Goal: Information Seeking & Learning: Learn about a topic

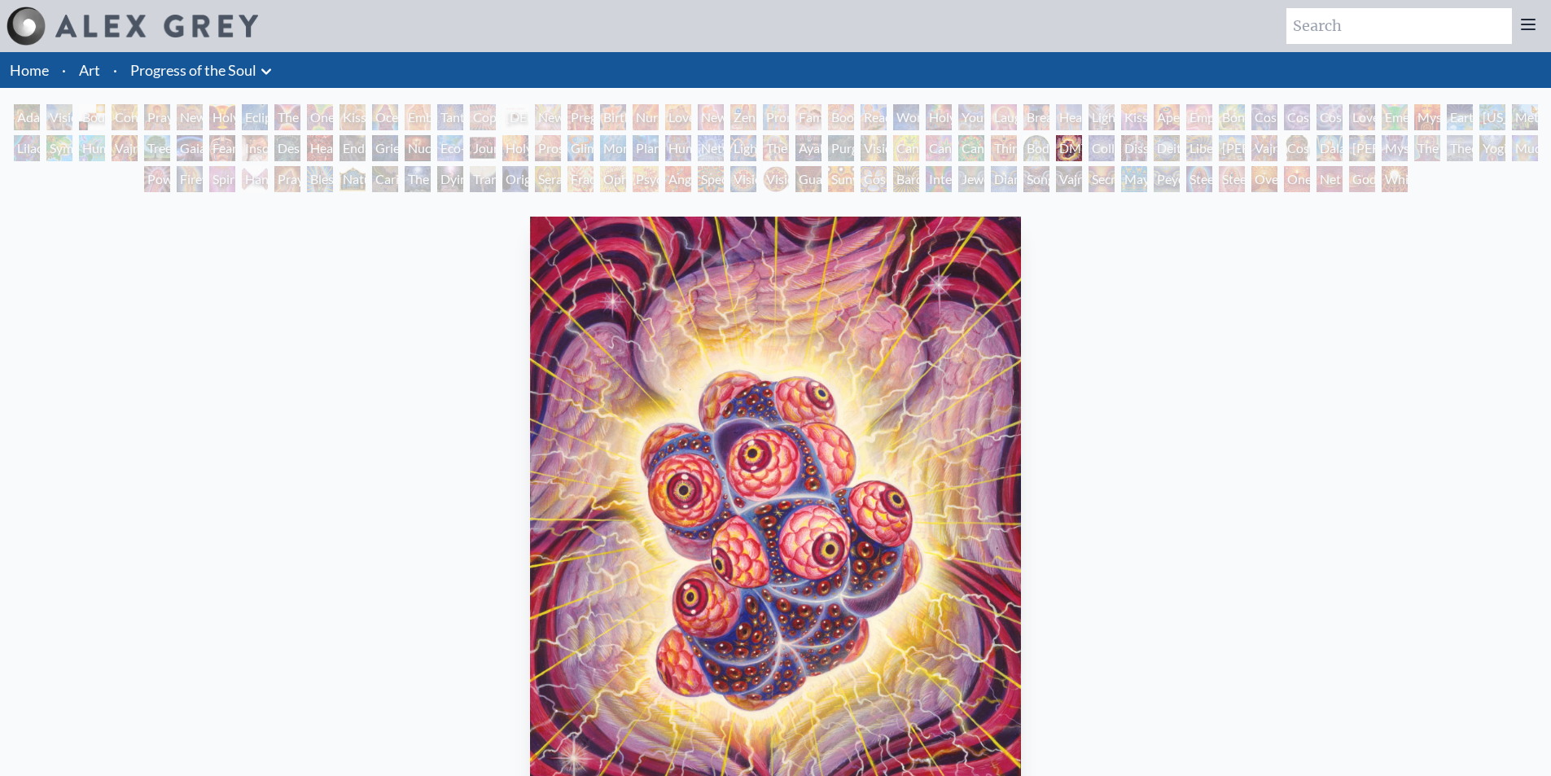
click at [250, 122] on div "Eclipse" at bounding box center [255, 117] width 26 height 26
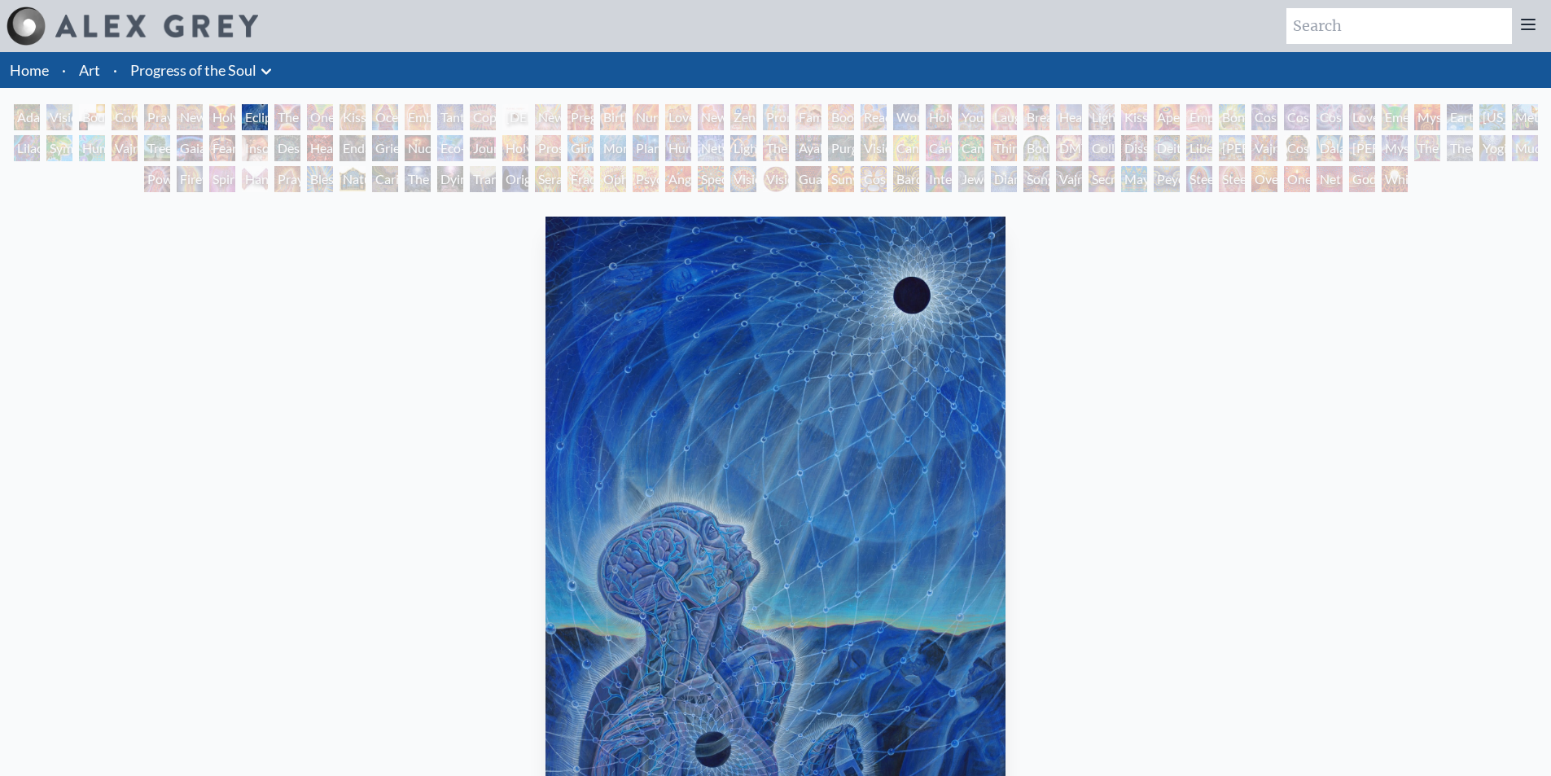
click at [217, 124] on div "Holy Grail" at bounding box center [222, 117] width 26 height 26
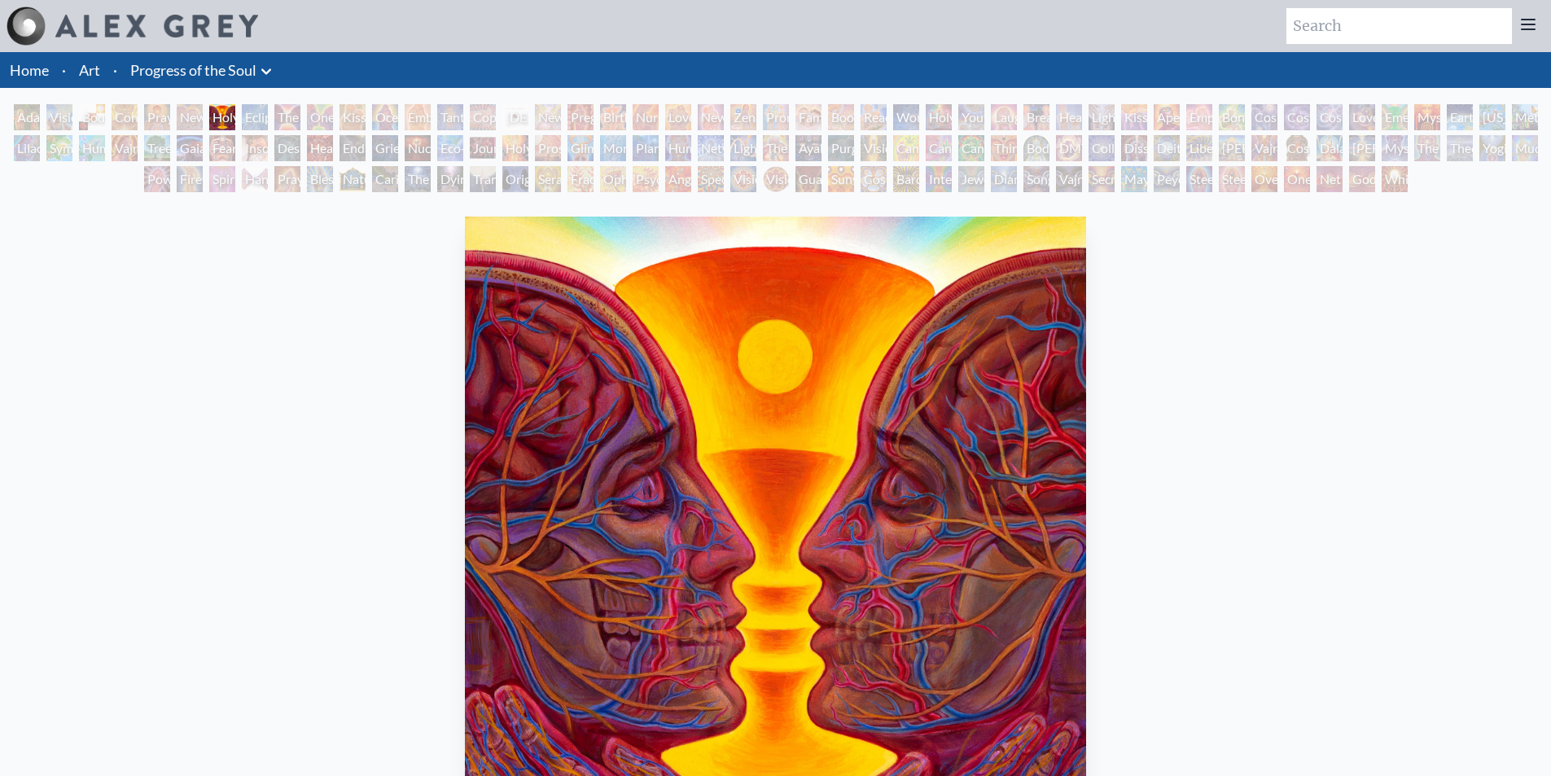
click at [138, 112] on div "Contemplation" at bounding box center [125, 117] width 26 height 26
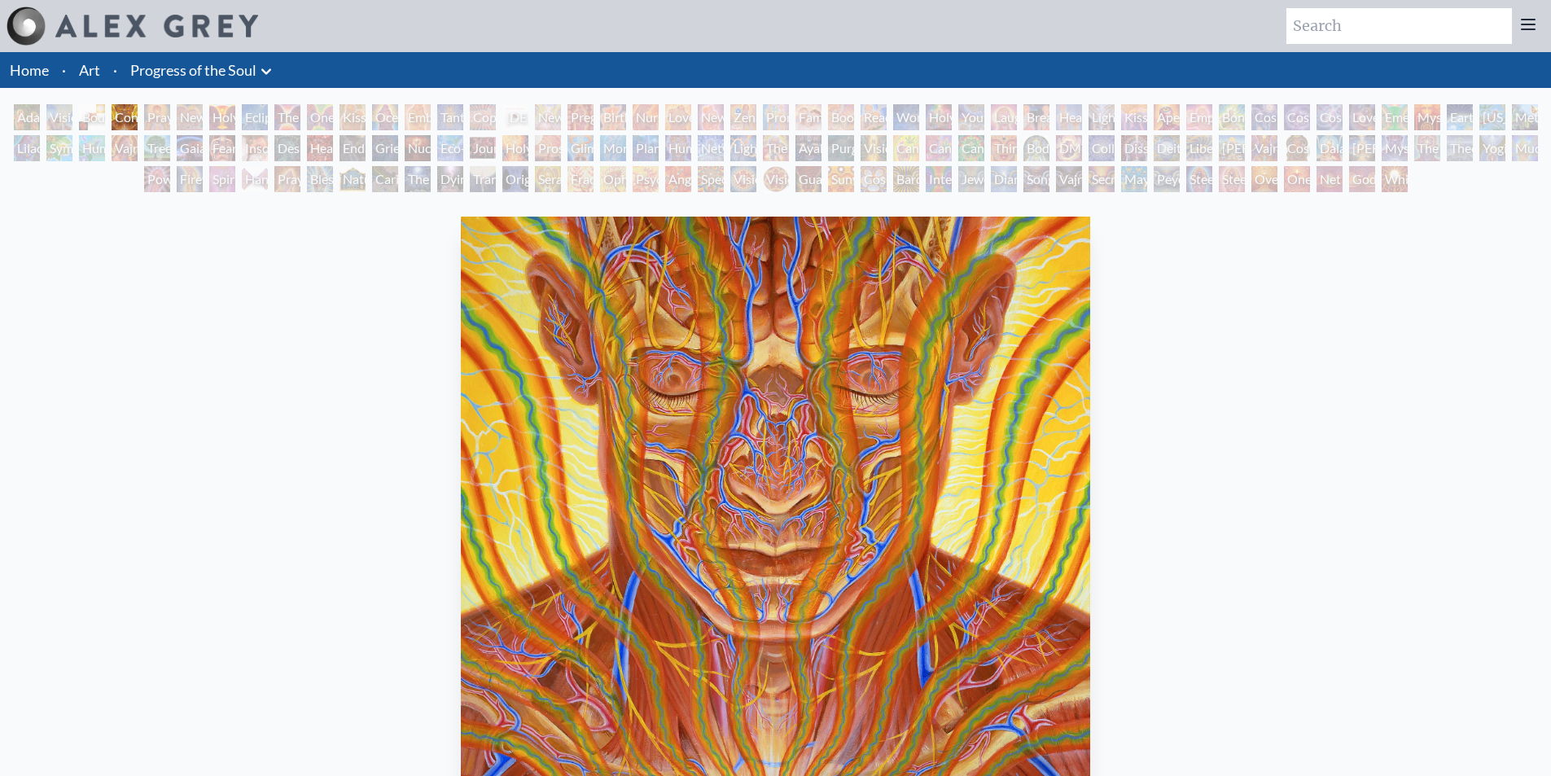
click at [649, 142] on div "Planetary Prayers" at bounding box center [646, 148] width 26 height 26
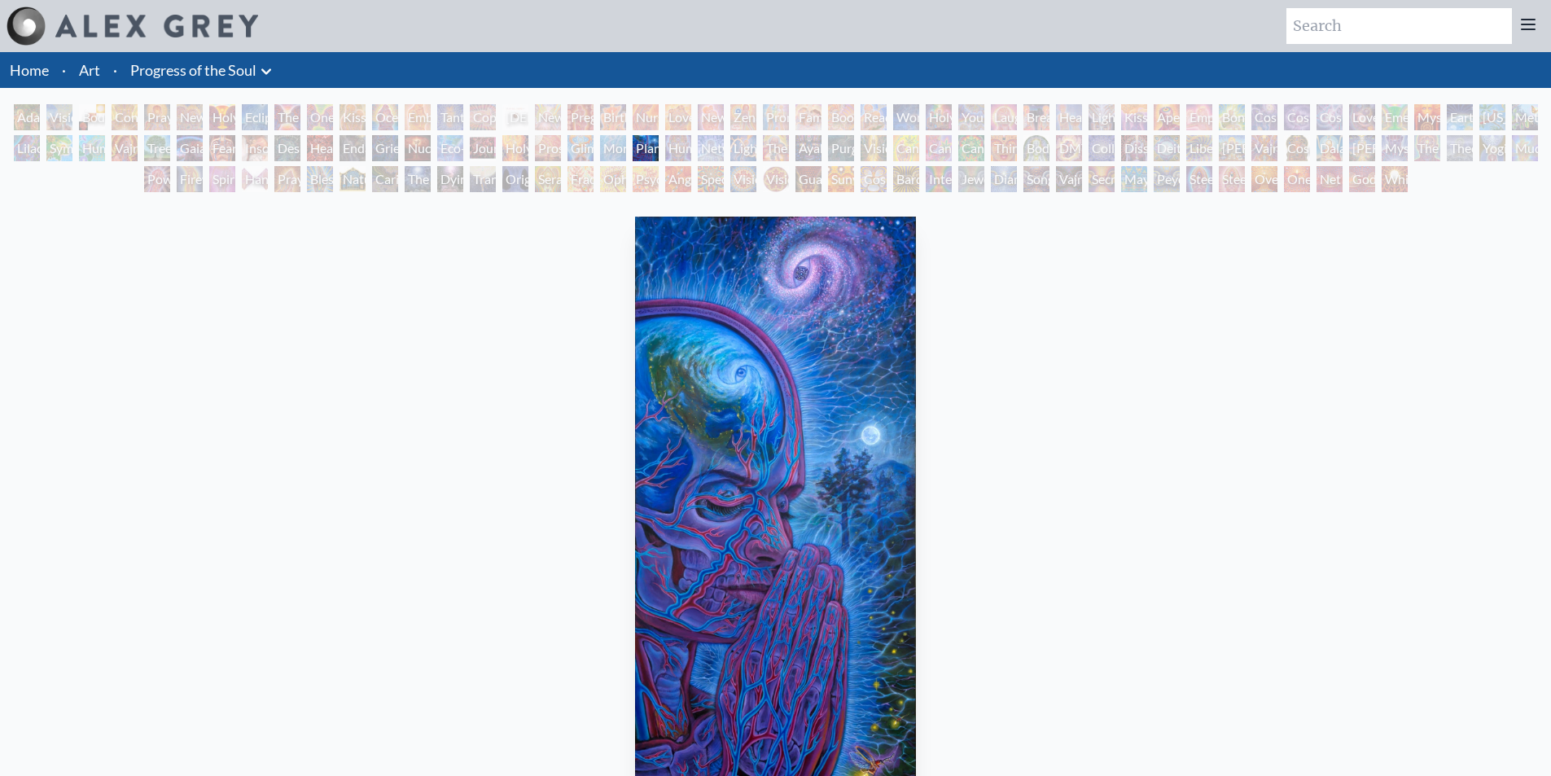
click at [659, 155] on div "Planetary Prayers" at bounding box center [646, 148] width 26 height 26
click at [735, 147] on div "Lightworker" at bounding box center [743, 148] width 26 height 26
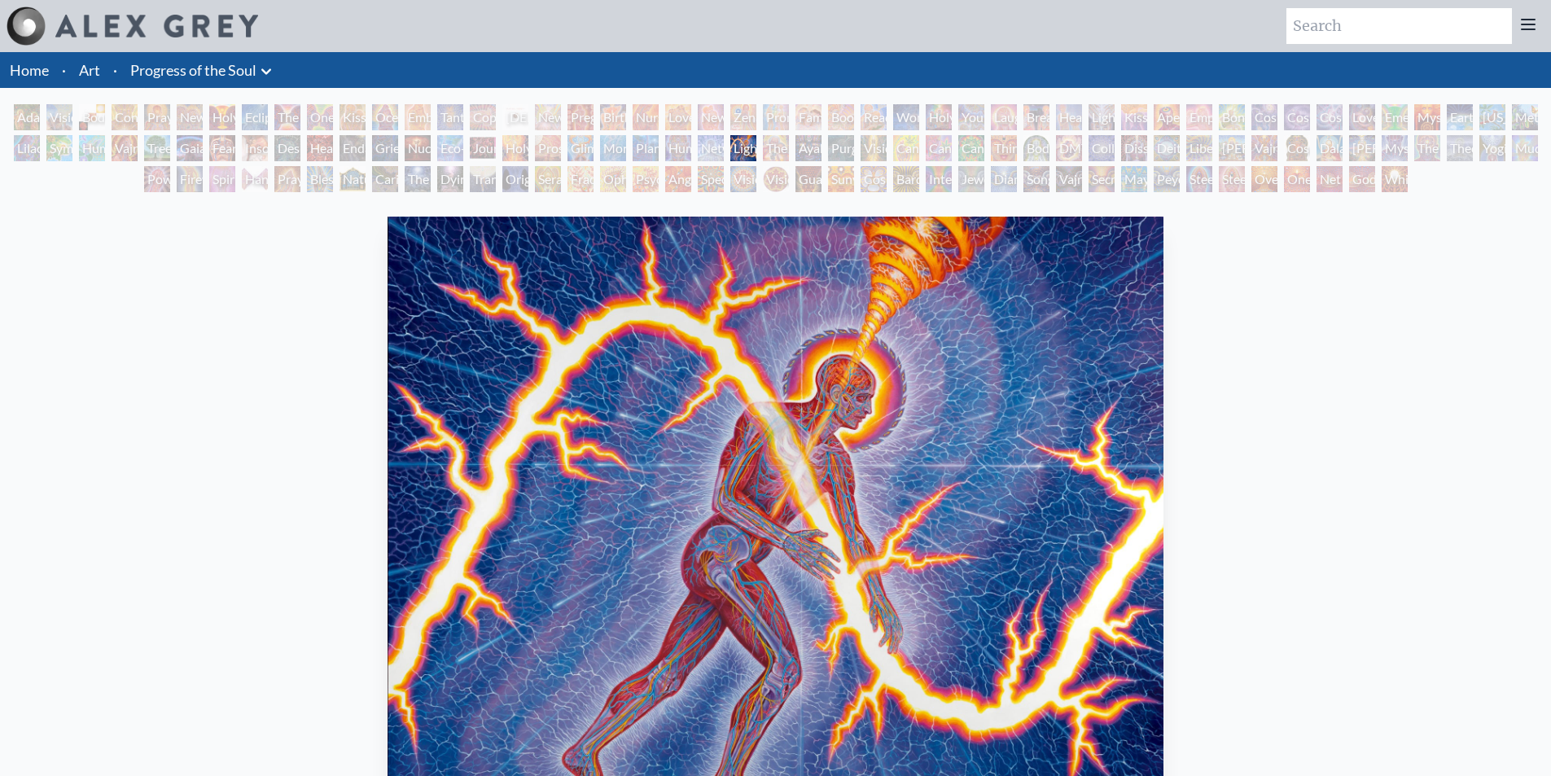
click at [699, 141] on div "Networks" at bounding box center [711, 148] width 26 height 26
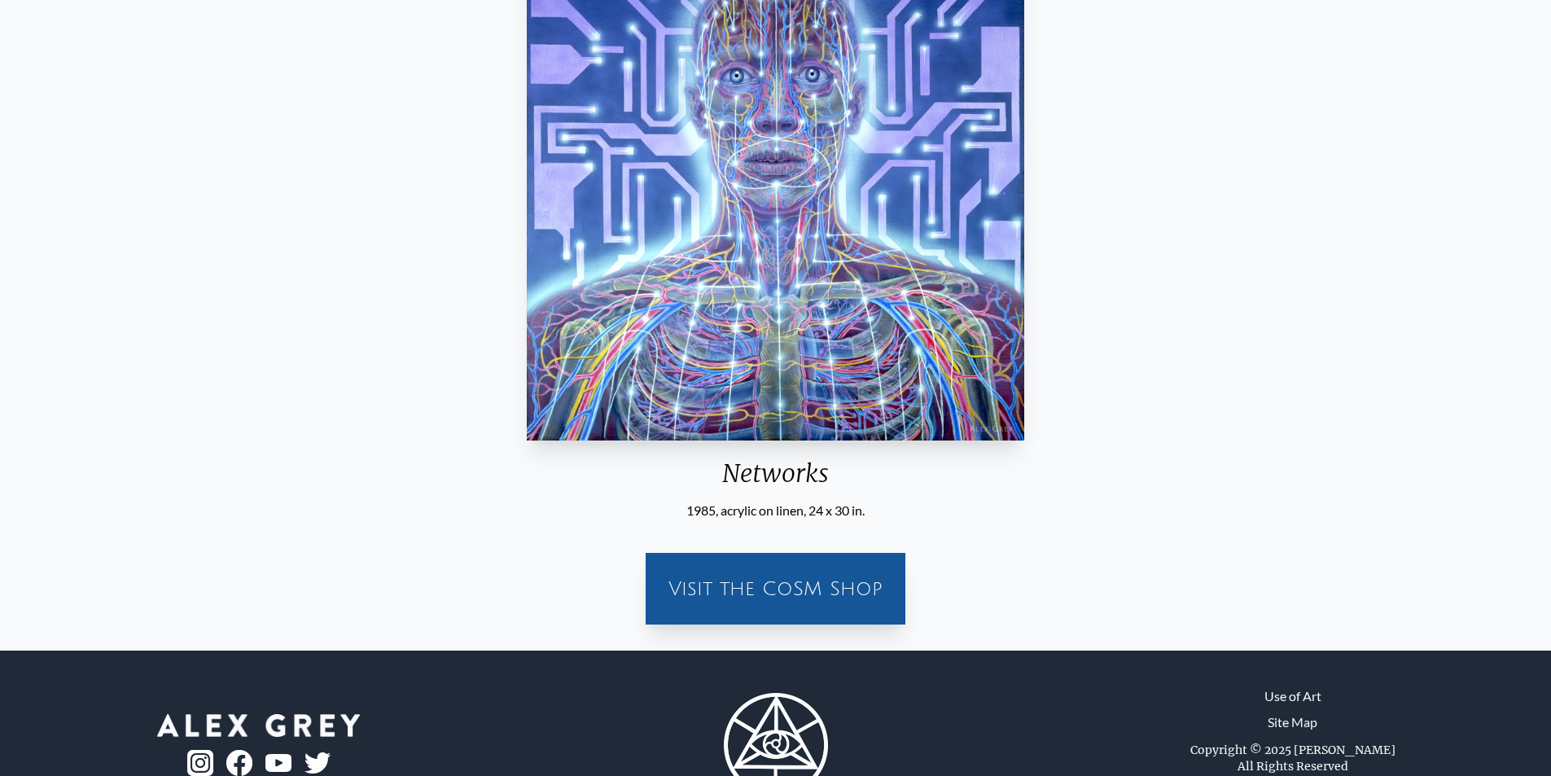
scroll to position [326, 0]
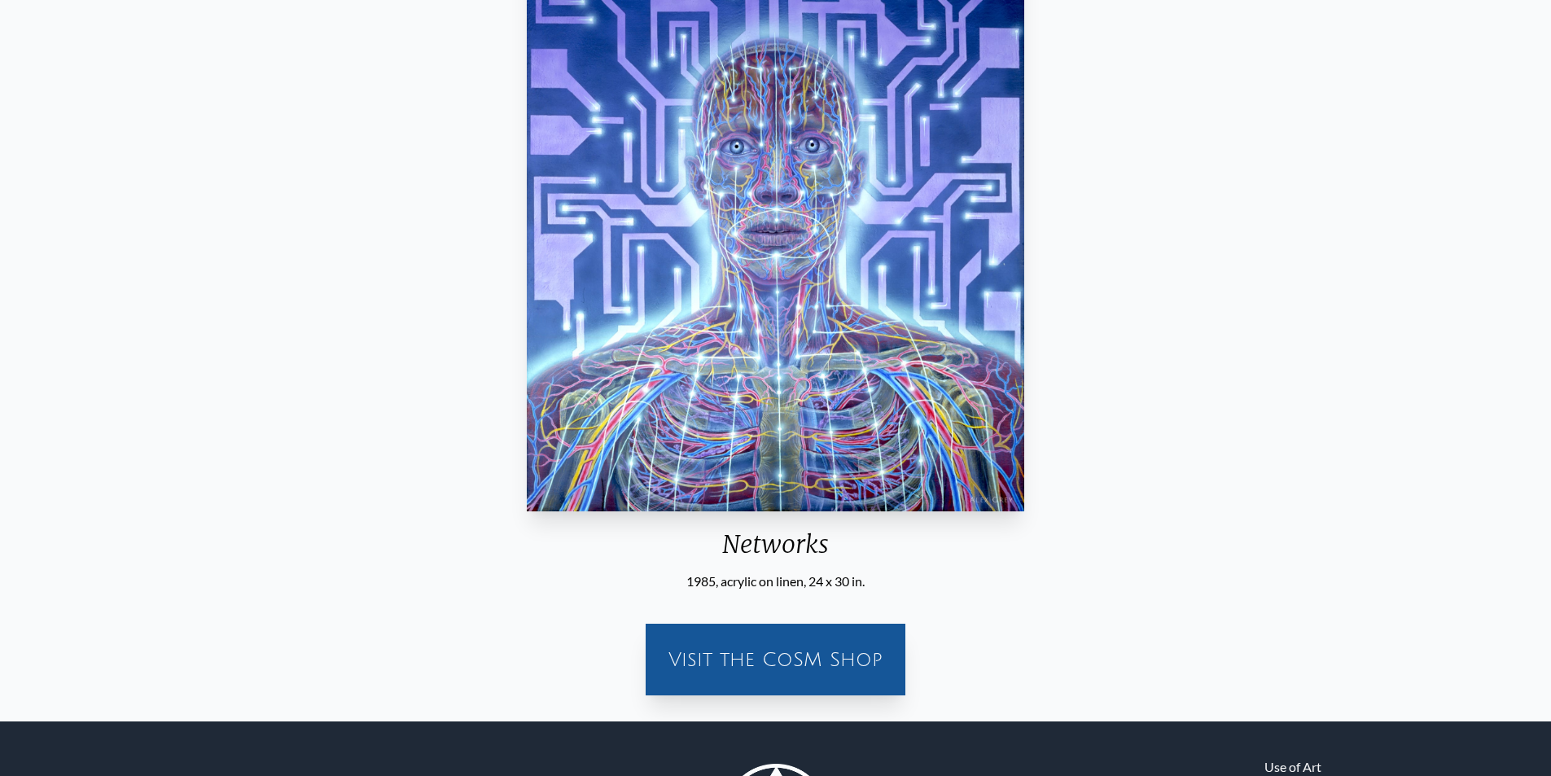
click at [195, 265] on div "Networks 1985, acrylic on linen, 24 x 30 in. Visit the CoSM Shop" at bounding box center [775, 296] width 1525 height 824
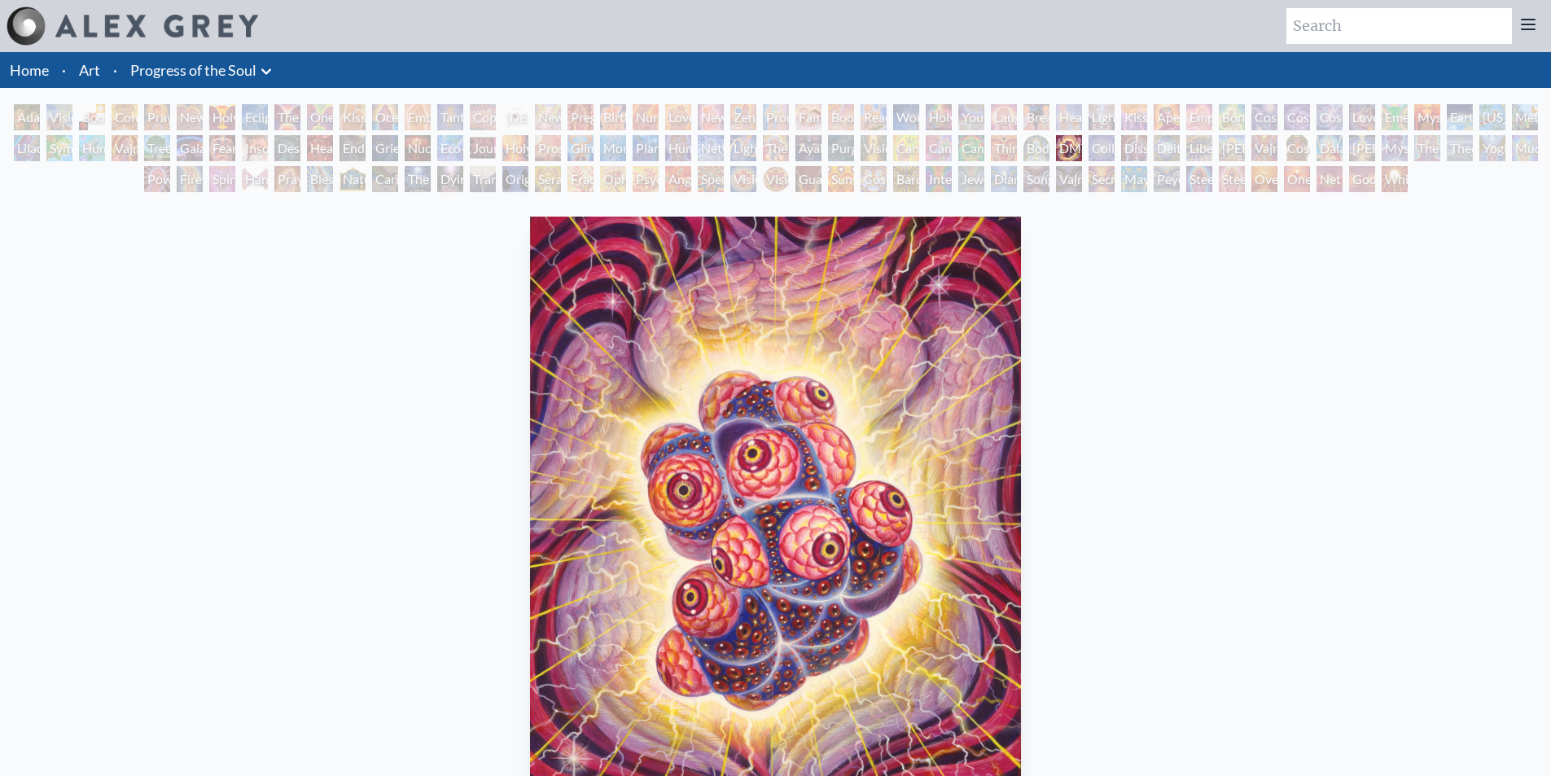
click at [94, 64] on link "Art" at bounding box center [89, 70] width 21 height 23
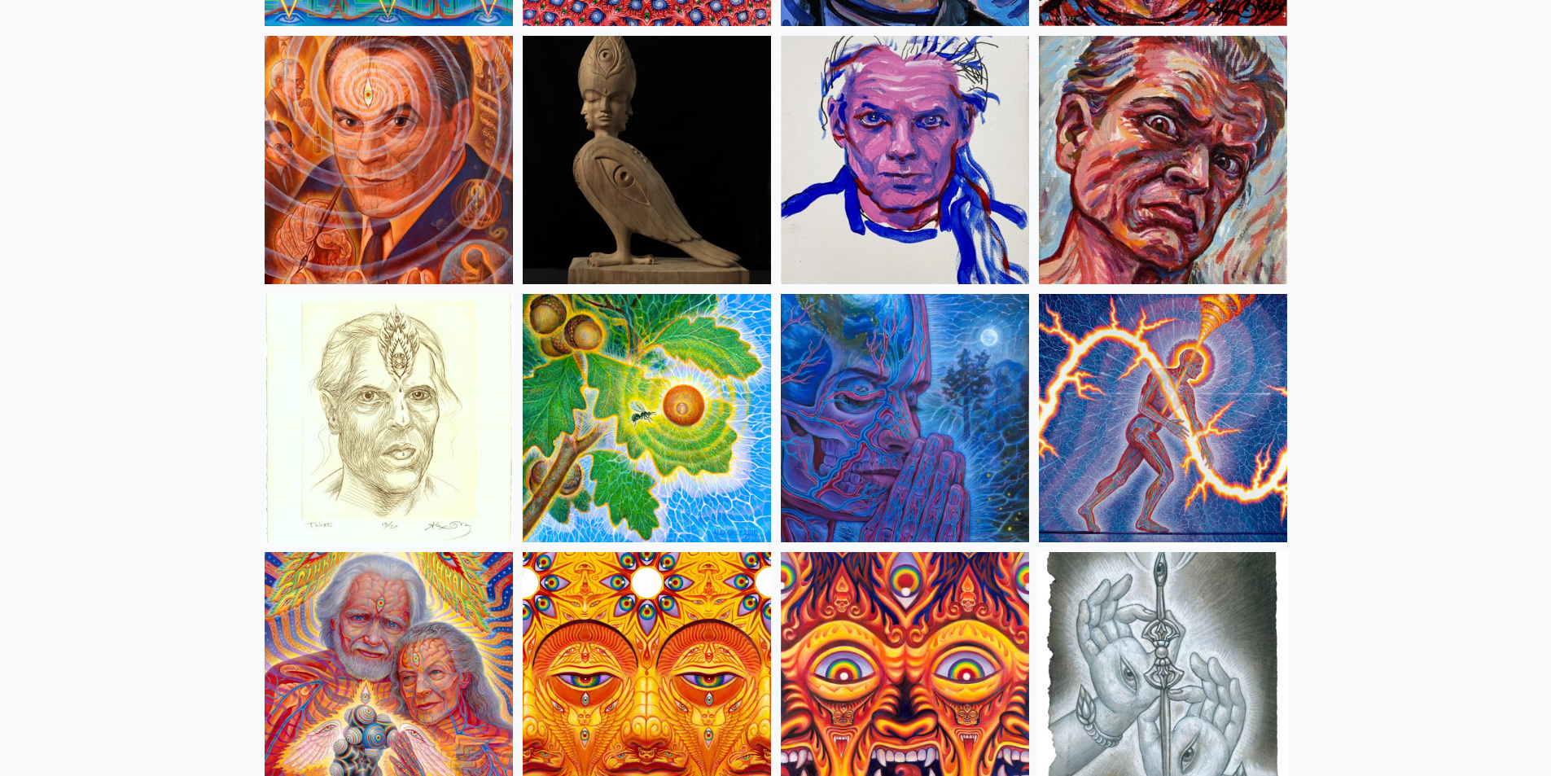
scroll to position [4152, 0]
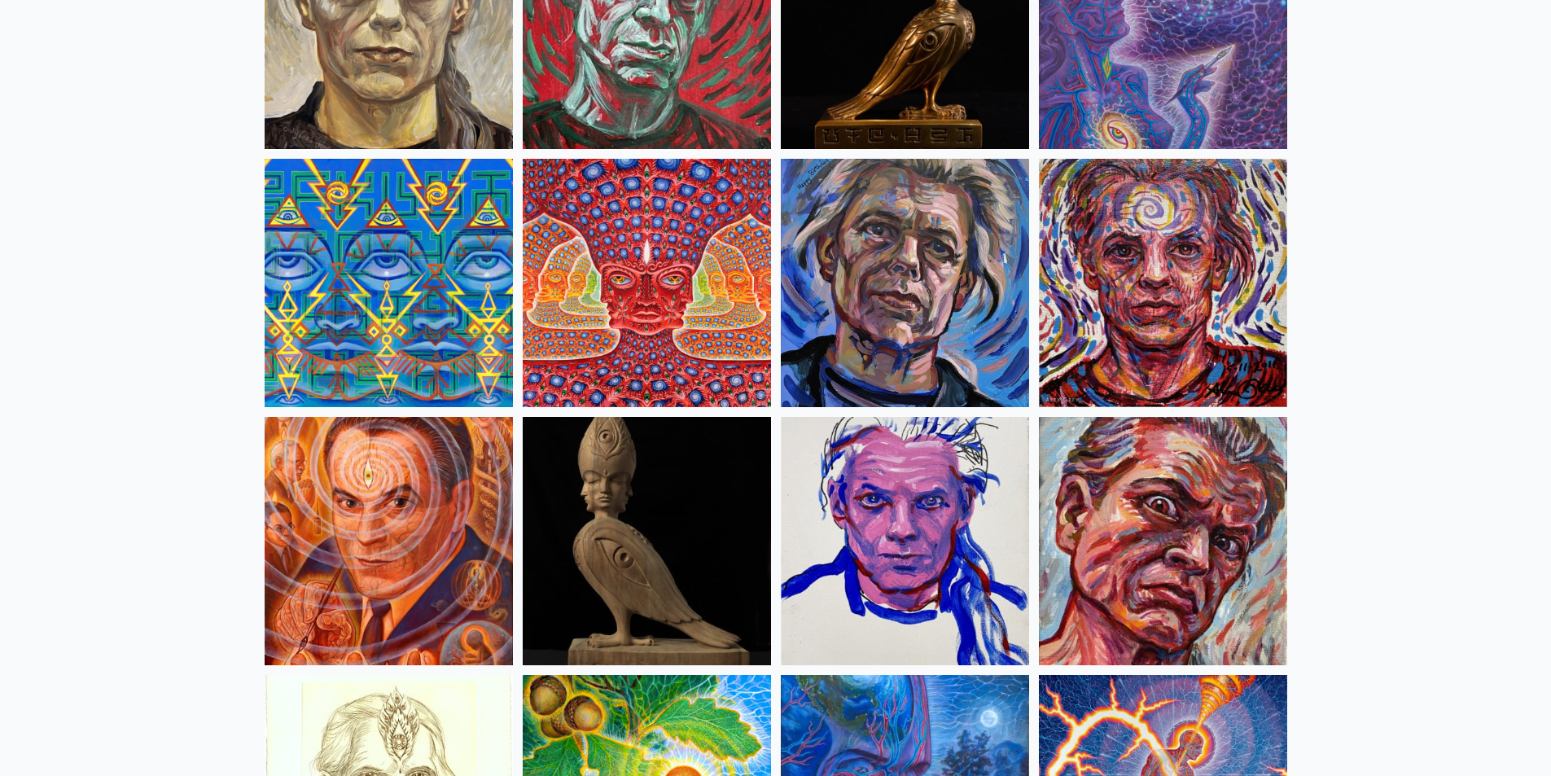
click at [393, 527] on img at bounding box center [389, 541] width 248 height 248
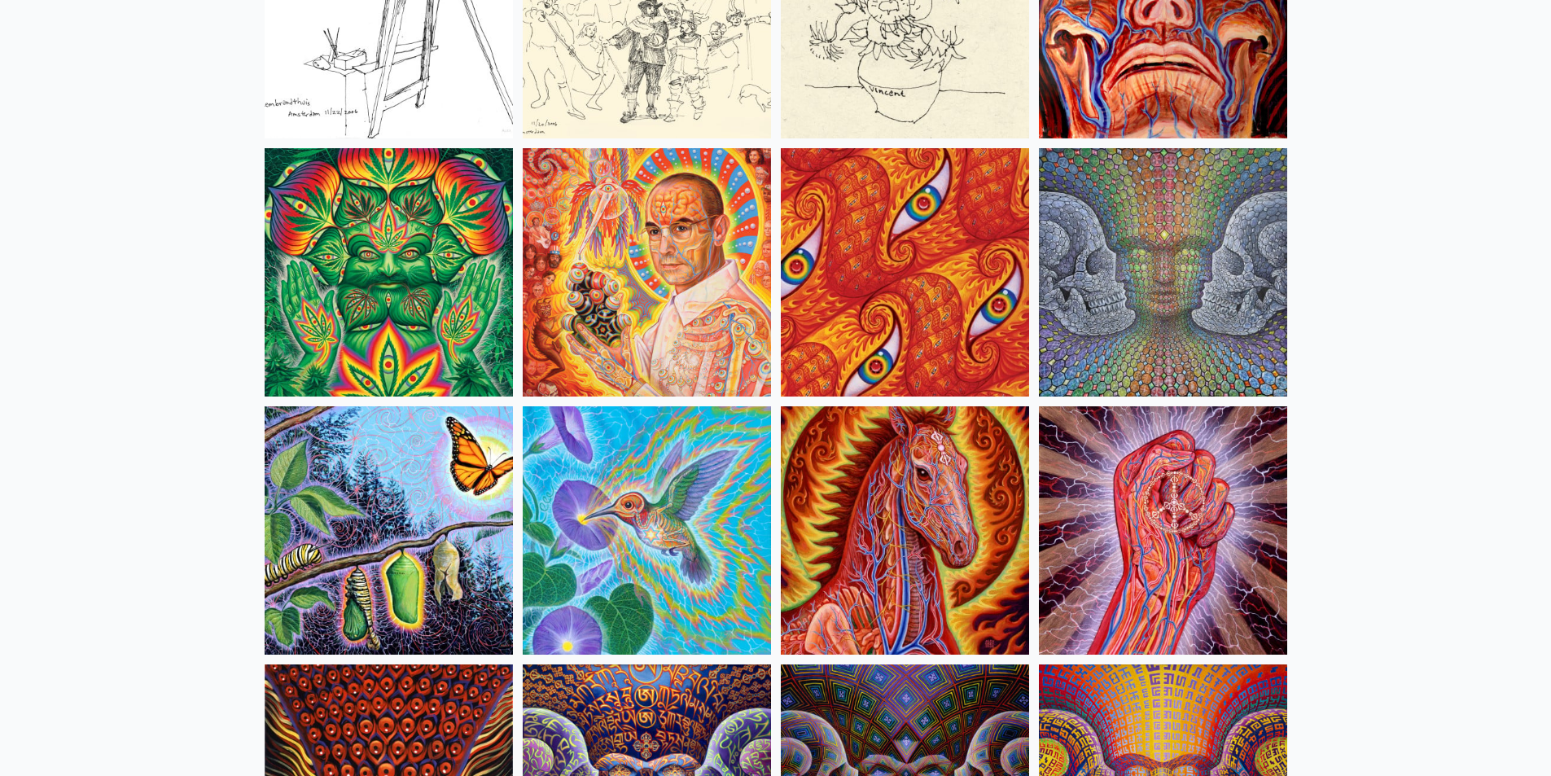
scroll to position [7734, 0]
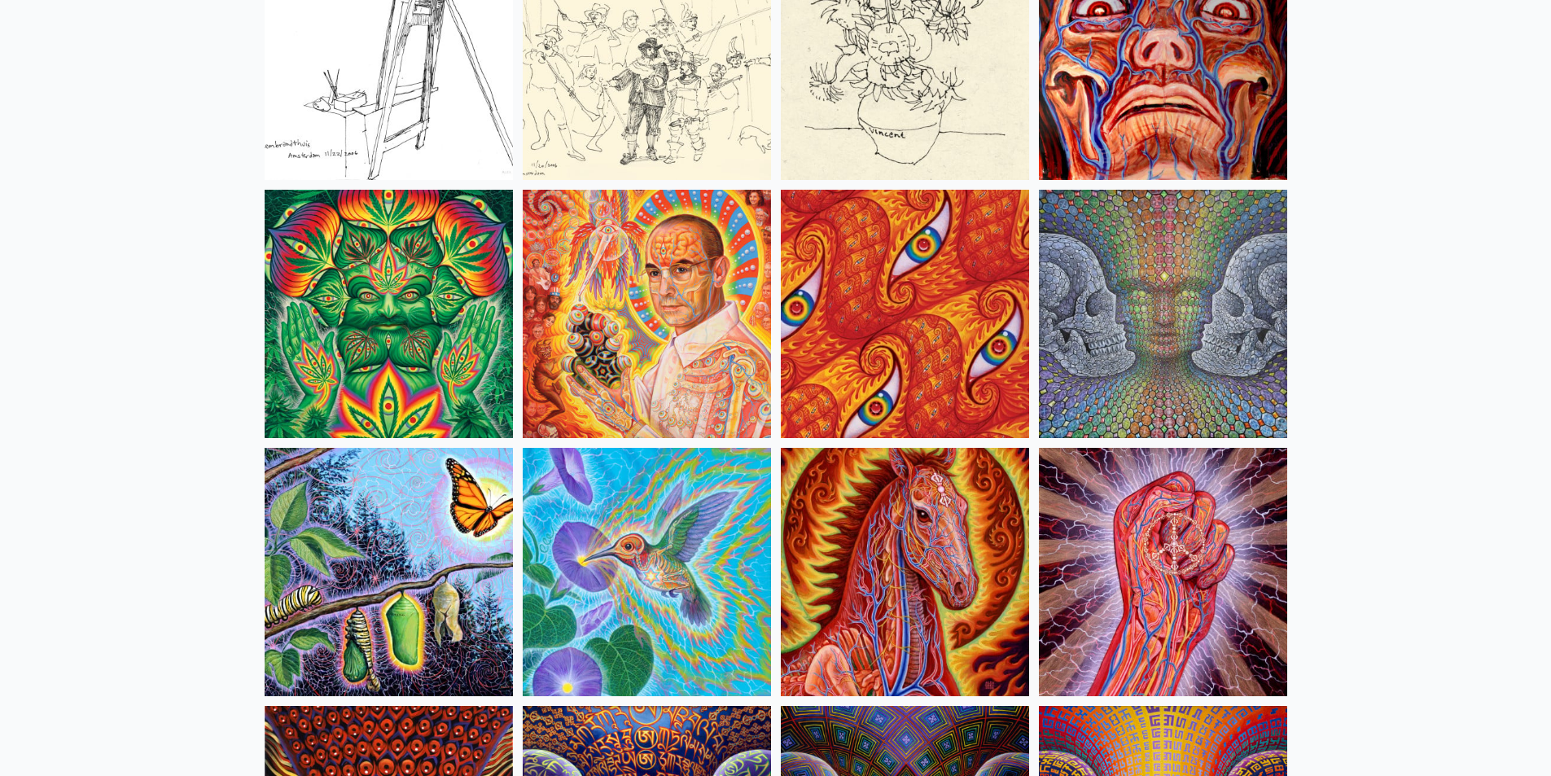
click at [685, 320] on img at bounding box center [647, 314] width 248 height 248
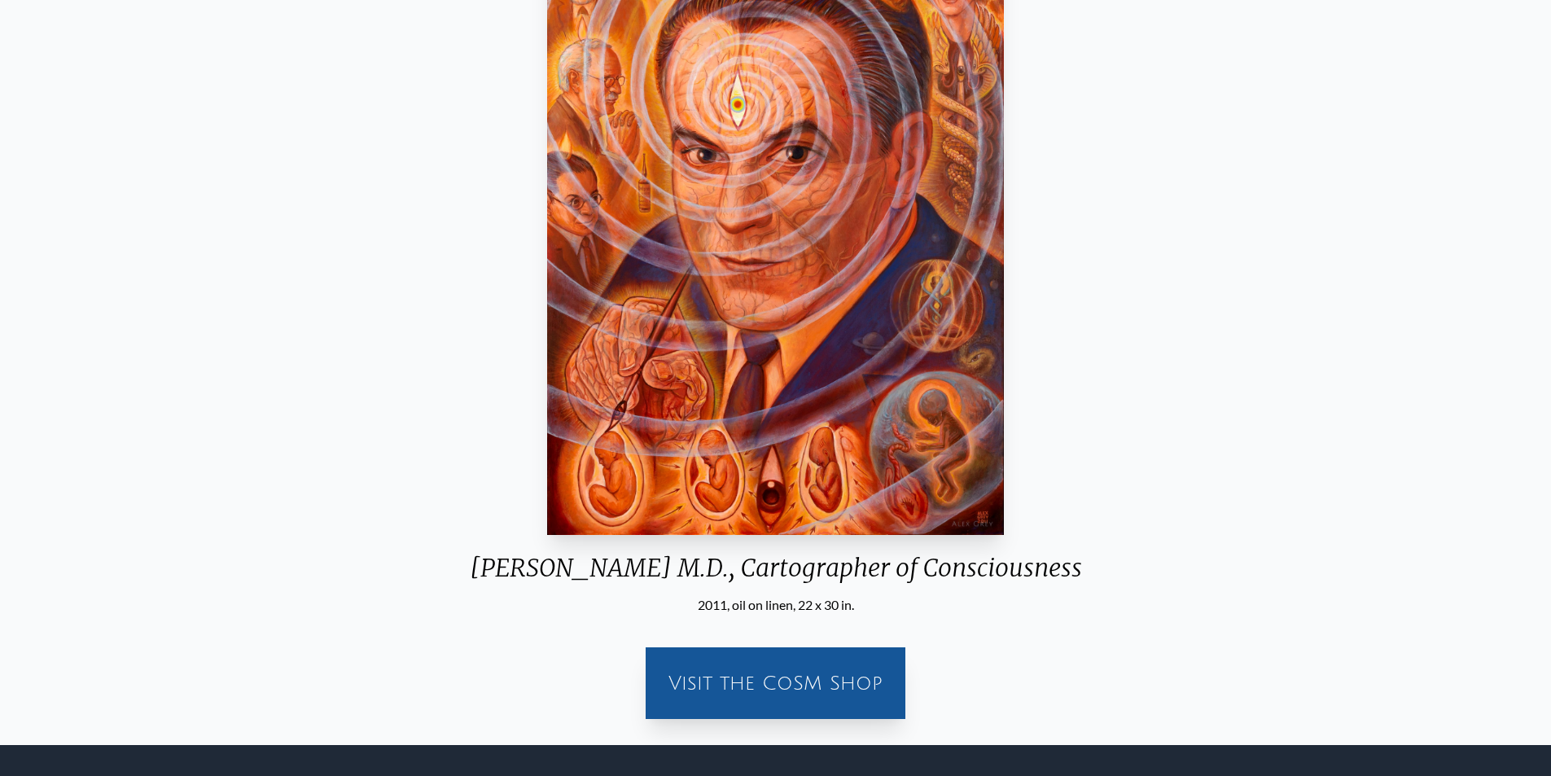
scroll to position [244, 0]
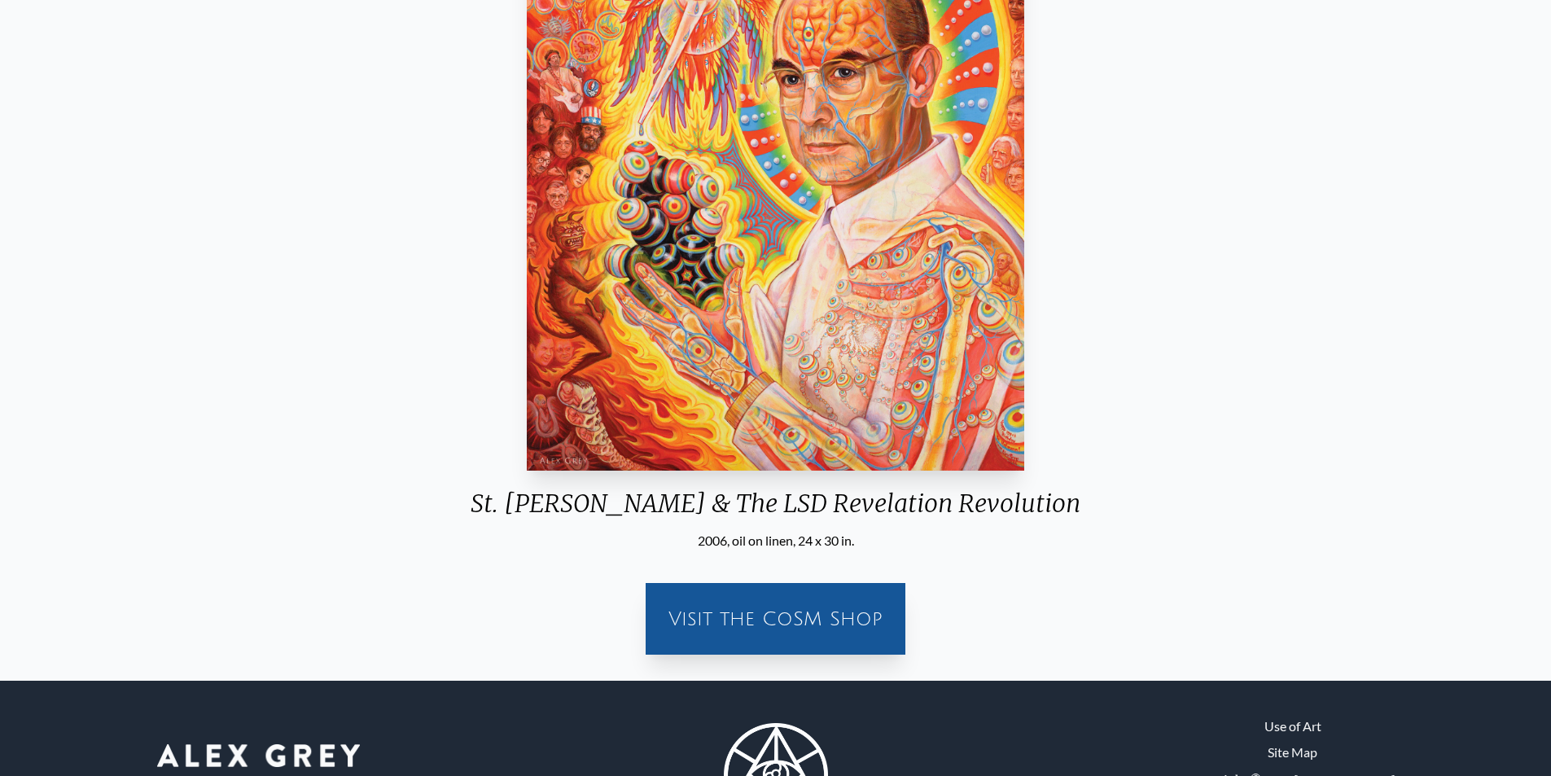
scroll to position [72, 0]
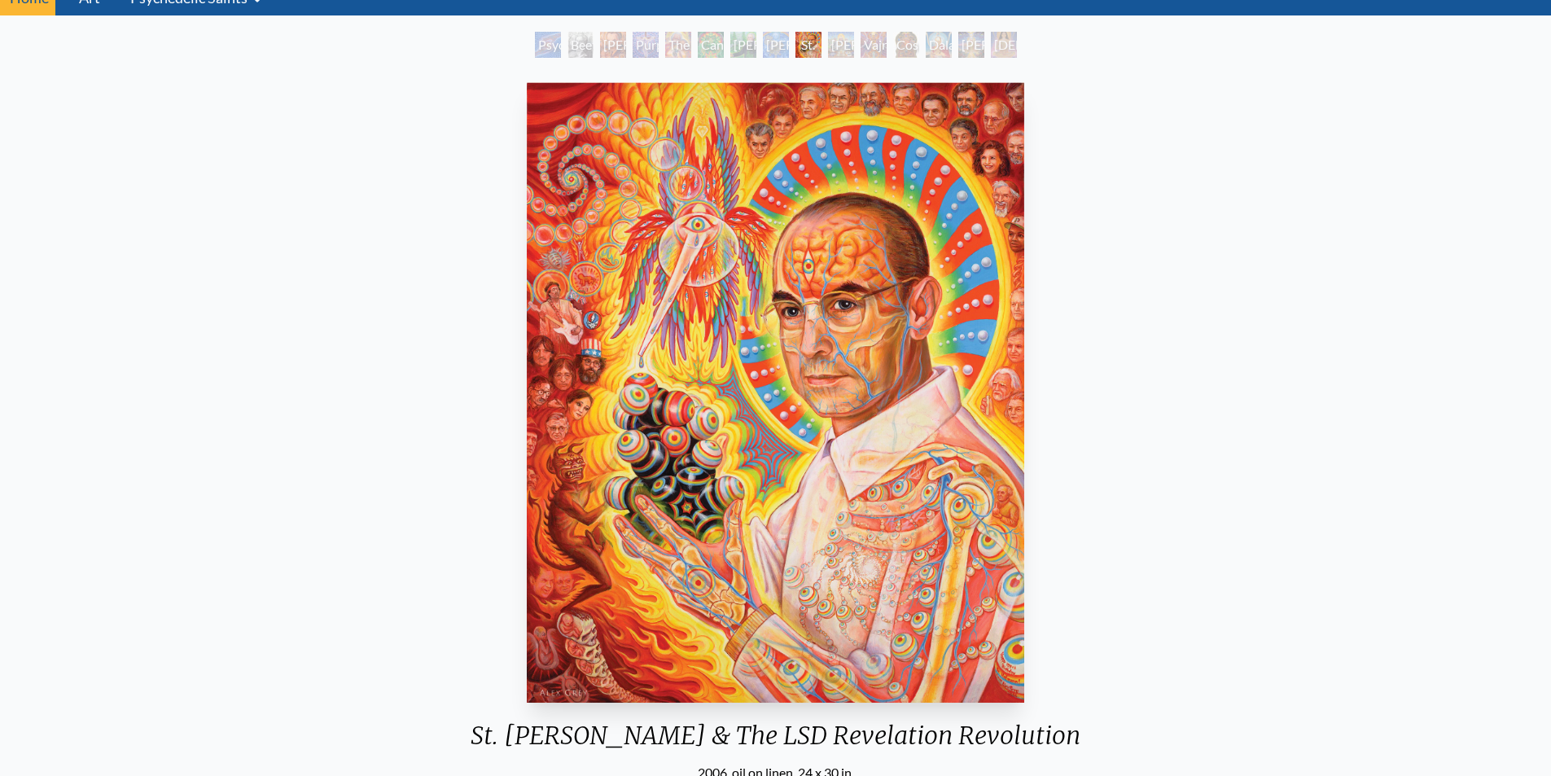
click at [1474, 276] on div "St. [PERSON_NAME] & The LSD Revelation Revolution 2006, oil on linen, 24 x 30 i…" at bounding box center [775, 488] width 1525 height 824
